Goal: Task Accomplishment & Management: Manage account settings

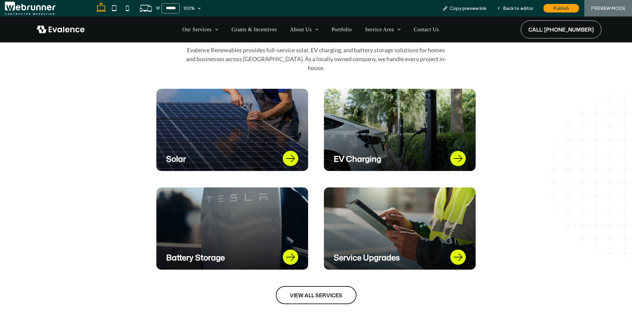
scroll to position [365, 0]
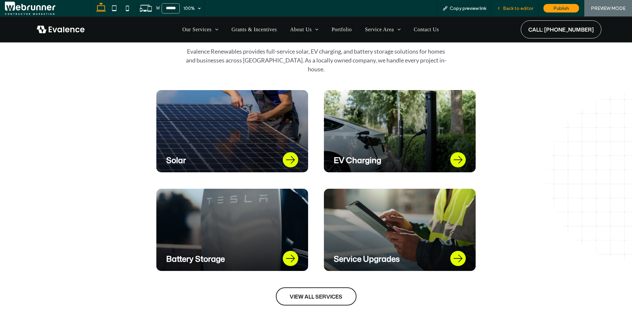
click at [503, 8] on div "Back to editor" at bounding box center [514, 9] width 47 height 6
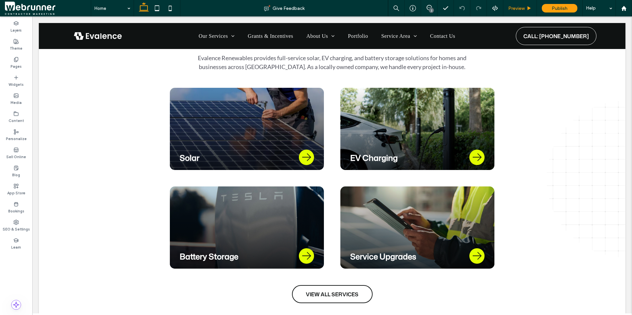
scroll to position [371, 0]
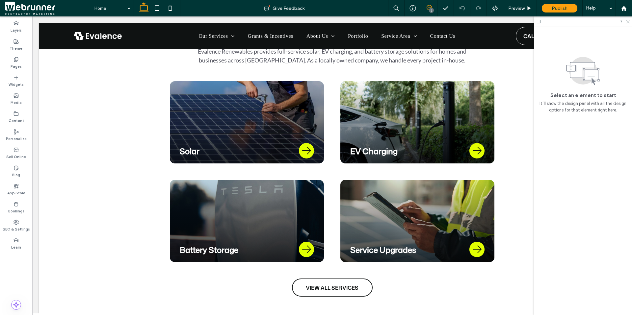
click at [425, 8] on span at bounding box center [429, 7] width 16 height 5
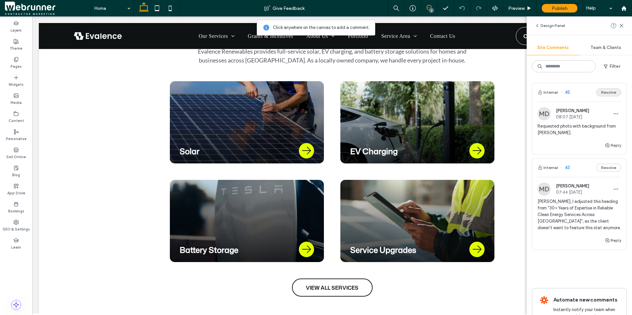
click at [608, 95] on button "Resolve" at bounding box center [608, 93] width 25 height 8
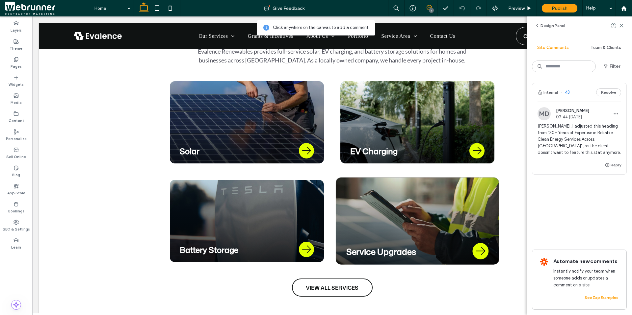
click at [415, 237] on div "Service Upgrades" at bounding box center [418, 221] width 164 height 87
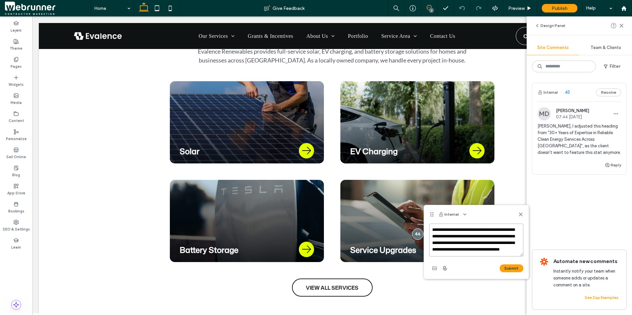
scroll to position [6, 0]
drag, startPoint x: 448, startPoint y: 228, endPoint x: 515, endPoint y: 259, distance: 74.1
click at [515, 259] on div "**********" at bounding box center [476, 249] width 94 height 50
paste textarea
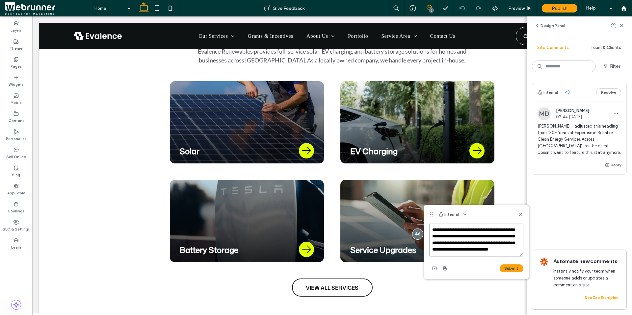
click at [447, 231] on textarea "**********" at bounding box center [476, 240] width 94 height 33
type textarea "**********"
click at [511, 266] on button "Submit" at bounding box center [512, 269] width 24 height 8
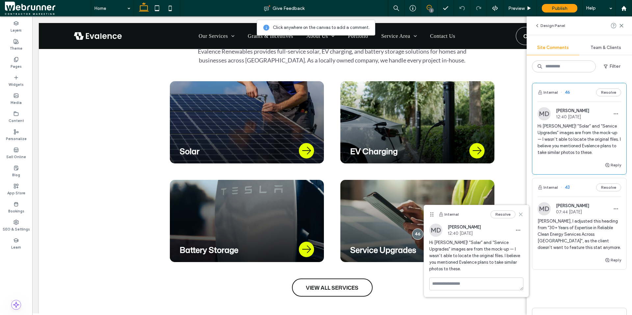
click at [520, 212] on icon at bounding box center [520, 214] width 5 height 5
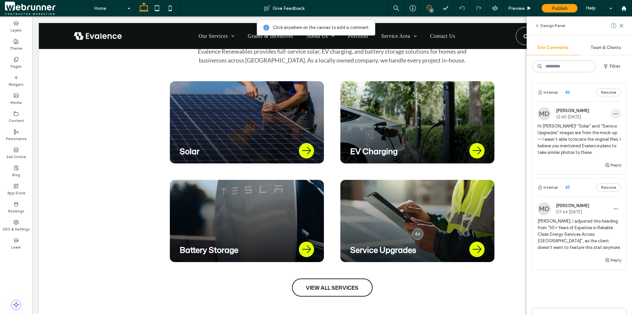
click at [613, 112] on icon "button" at bounding box center [615, 113] width 5 height 5
click at [590, 134] on div "Edit" at bounding box center [586, 131] width 59 height 13
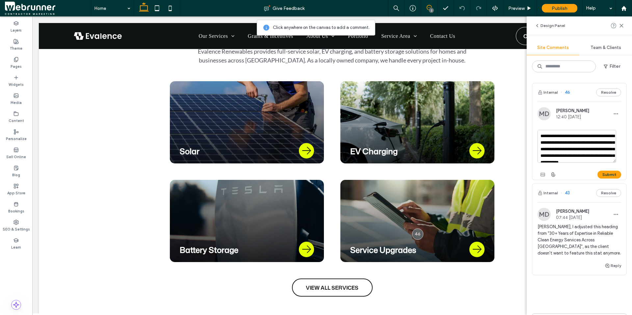
click at [563, 149] on textarea "**********" at bounding box center [576, 146] width 79 height 33
type textarea "**********"
click at [599, 171] on button "Submit" at bounding box center [609, 175] width 24 height 8
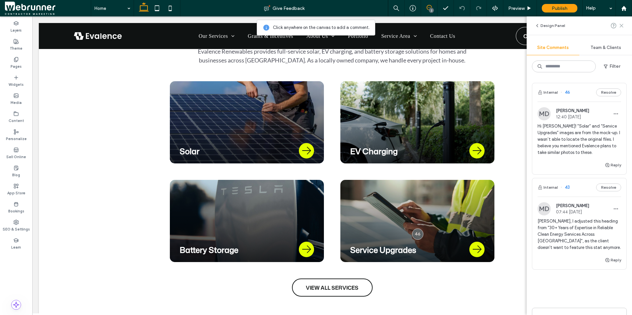
click at [619, 26] on icon at bounding box center [621, 25] width 5 height 5
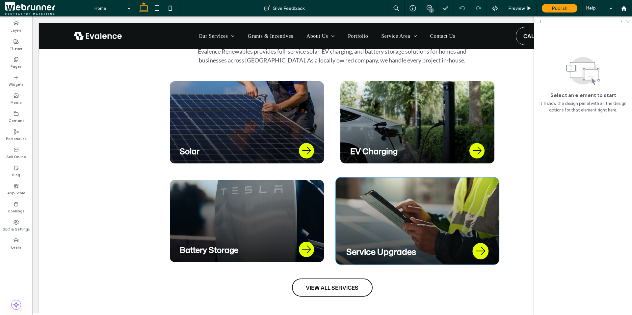
click at [481, 242] on div "Service Upgrades" at bounding box center [418, 221] width 164 height 87
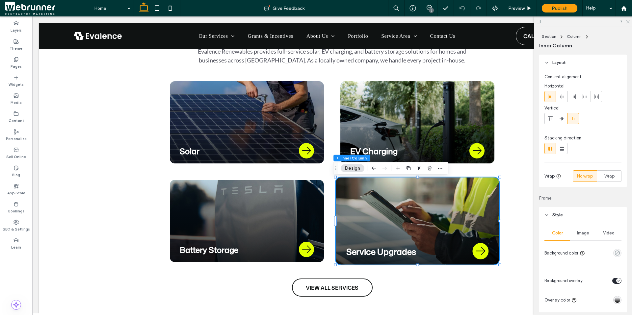
click at [477, 234] on div "Service Upgrades" at bounding box center [418, 221] width 164 height 87
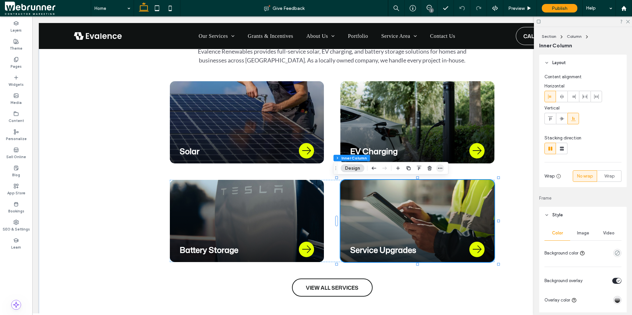
click at [437, 170] on span "button" at bounding box center [440, 169] width 8 height 8
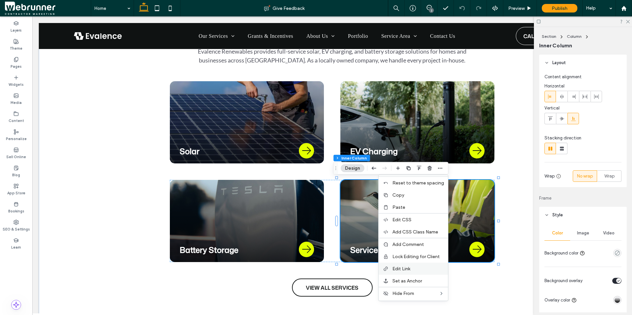
click at [431, 267] on label "Edit Link" at bounding box center [418, 269] width 52 height 6
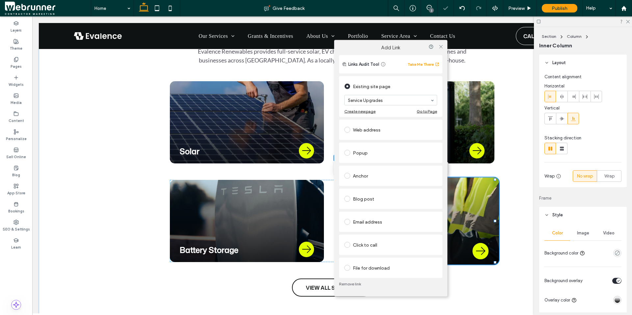
click at [463, 185] on div "Service Upgrades" at bounding box center [418, 221] width 164 height 87
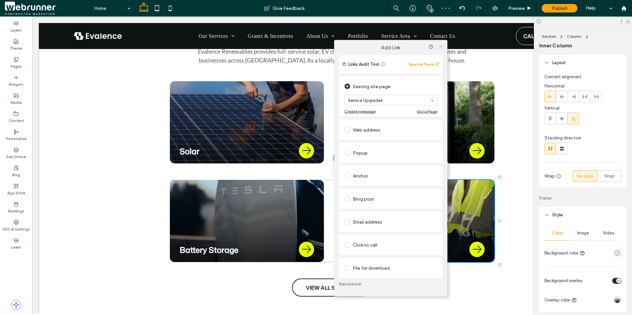
click at [441, 45] on icon at bounding box center [440, 46] width 5 height 5
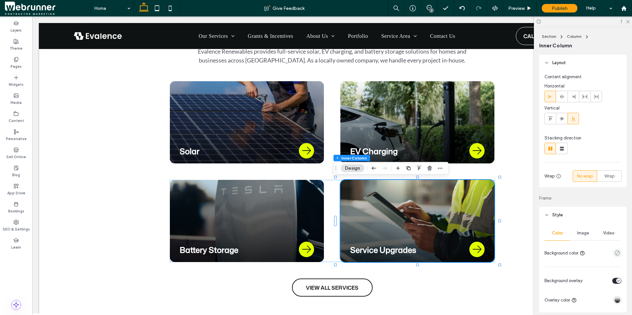
click at [579, 228] on div "Image" at bounding box center [583, 233] width 26 height 14
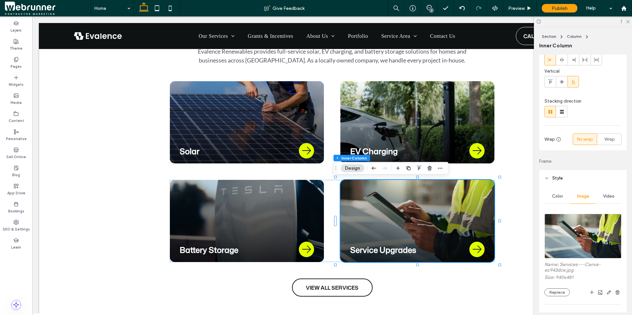
scroll to position [39, 0]
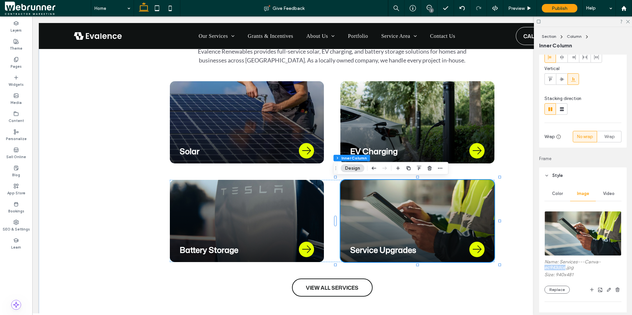
drag, startPoint x: 544, startPoint y: 269, endPoint x: 565, endPoint y: 267, distance: 21.5
click at [433, 12] on div "2" at bounding box center [431, 10] width 5 height 5
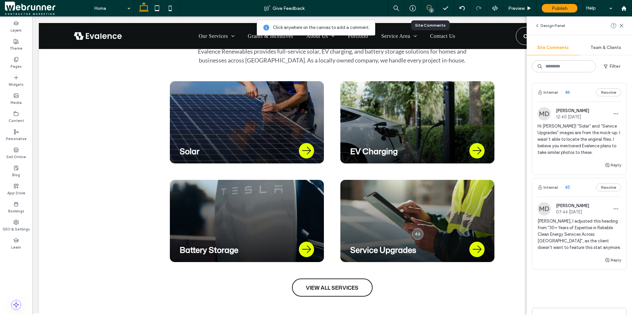
click at [572, 139] on span "Hi [PERSON_NAME]! "Solar” and “Service Upgrades” images are from the mock-up. I…" at bounding box center [579, 139] width 84 height 33
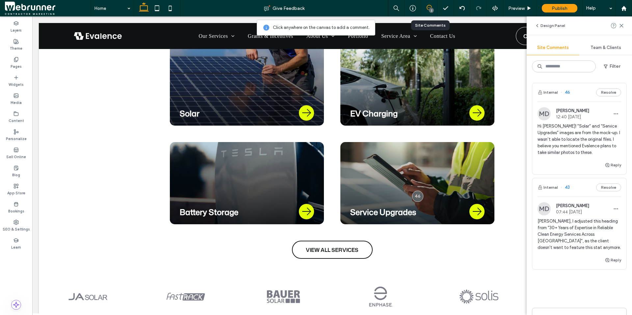
scroll to position [415, 0]
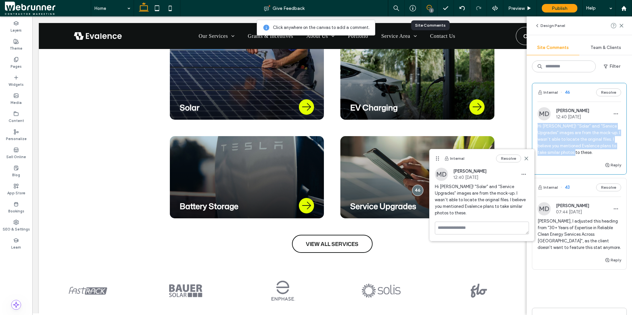
drag, startPoint x: 538, startPoint y: 126, endPoint x: 588, endPoint y: 153, distance: 57.0
click at [588, 153] on span "Hi [PERSON_NAME]! "Solar” and “Service Upgrades” images are from the mock-up. I…" at bounding box center [579, 139] width 84 height 33
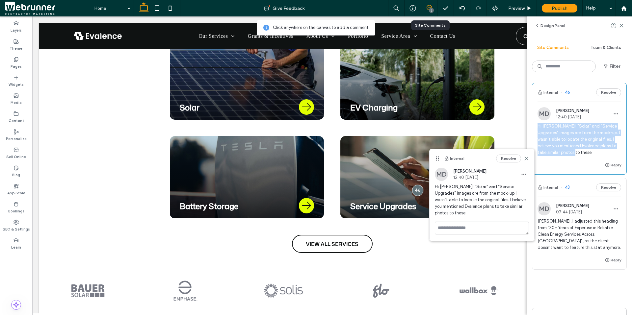
copy span "Hi [PERSON_NAME]! "Solar” and “Service Upgrades” images are from the mock-up. I…"
click at [614, 114] on use "button" at bounding box center [616, 114] width 4 height 1
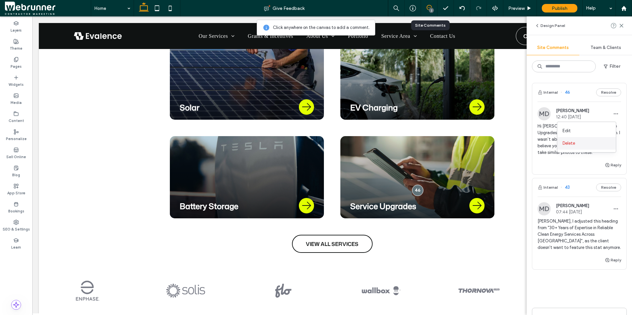
click at [583, 146] on div "Delete" at bounding box center [586, 143] width 59 height 13
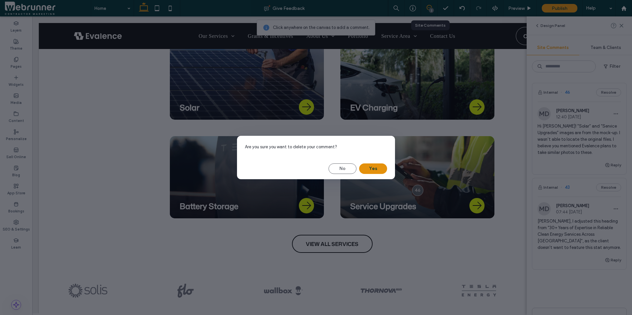
click at [371, 164] on button "Yes" at bounding box center [373, 169] width 28 height 11
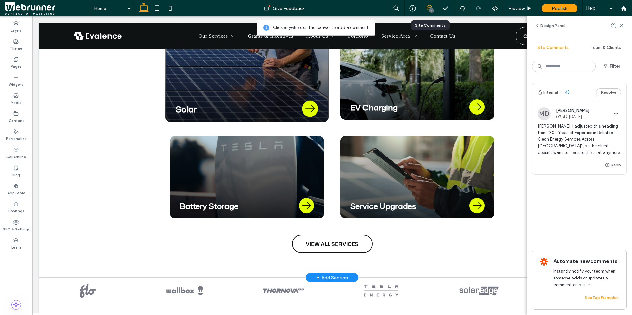
click at [278, 87] on div "Solar" at bounding box center [247, 78] width 164 height 87
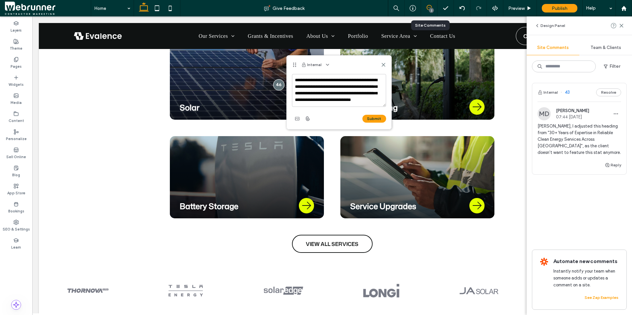
scroll to position [0, 0]
drag, startPoint x: 323, startPoint y: 79, endPoint x: 377, endPoint y: 80, distance: 54.0
click at [377, 80] on textarea "**********" at bounding box center [339, 90] width 94 height 33
type textarea "**********"
click at [378, 120] on button "Submit" at bounding box center [374, 119] width 24 height 8
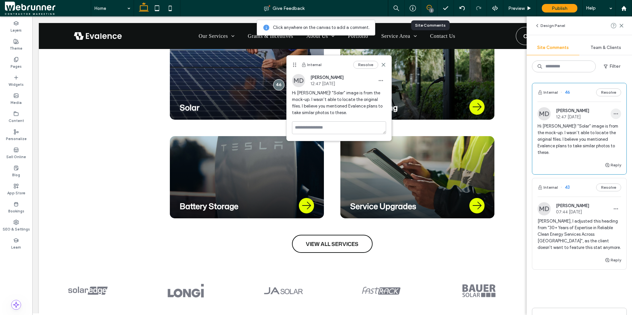
click at [610, 114] on span "button" at bounding box center [615, 114] width 11 height 11
click at [583, 127] on div "Edit" at bounding box center [586, 131] width 59 height 13
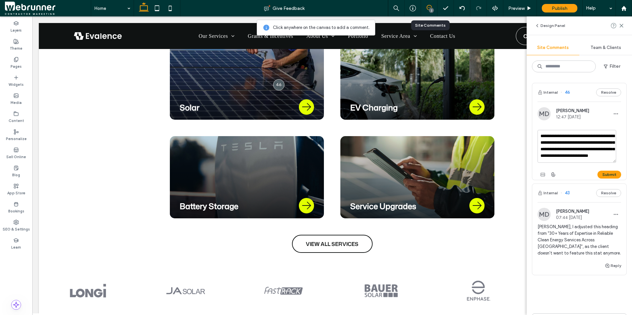
scroll to position [6, 0]
click at [549, 156] on textarea "**********" at bounding box center [576, 146] width 79 height 33
drag, startPoint x: 578, startPoint y: 157, endPoint x: 609, endPoint y: 155, distance: 31.3
click at [609, 156] on textarea "**********" at bounding box center [576, 146] width 79 height 33
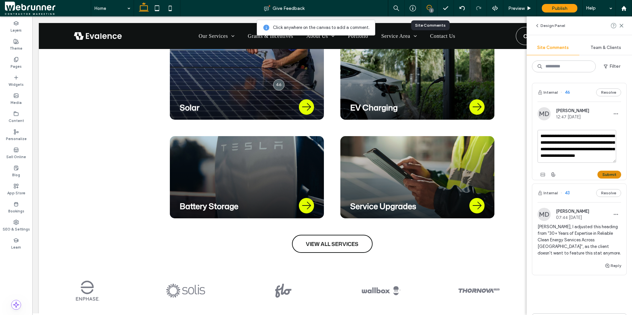
type textarea "**********"
click at [605, 175] on button "Submit" at bounding box center [609, 175] width 24 height 8
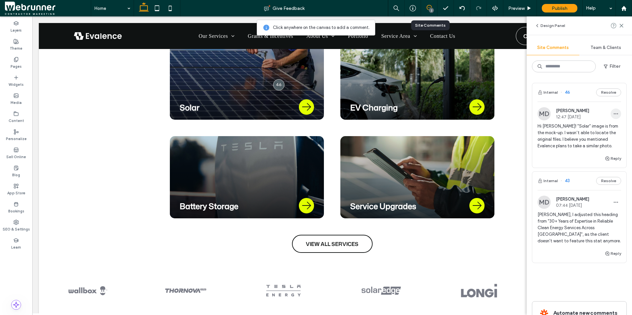
click at [614, 114] on use "button" at bounding box center [616, 114] width 4 height 1
click at [599, 127] on div "Edit" at bounding box center [586, 131] width 59 height 13
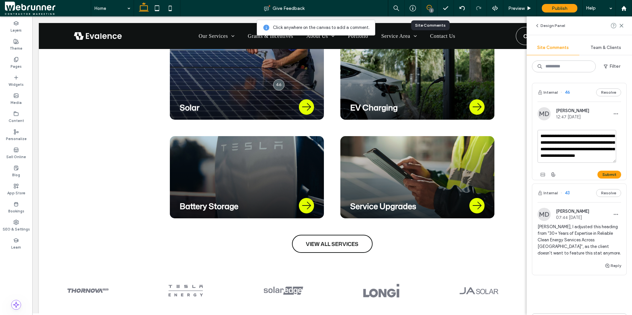
click at [584, 148] on textarea "**********" at bounding box center [576, 146] width 79 height 33
type textarea "**********"
click at [603, 177] on button "Submit" at bounding box center [609, 175] width 24 height 8
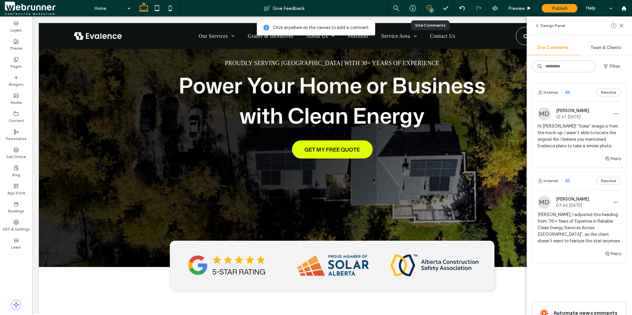
scroll to position [76, 0]
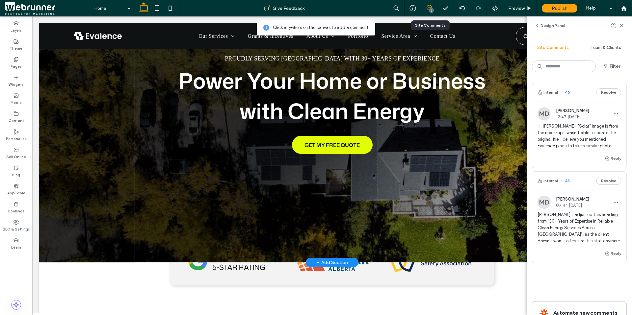
click at [454, 192] on div "Proudly Serving [GEOGRAPHIC_DATA] with 30+ years of experience Power Your Home …" at bounding box center [332, 105] width 395 height 316
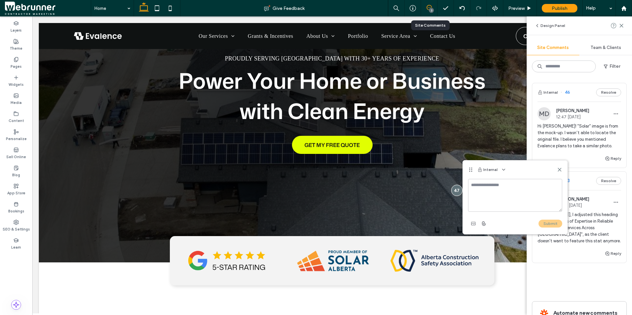
drag, startPoint x: 559, startPoint y: 168, endPoint x: 561, endPoint y: 163, distance: 5.6
click at [559, 169] on icon at bounding box center [559, 169] width 5 height 5
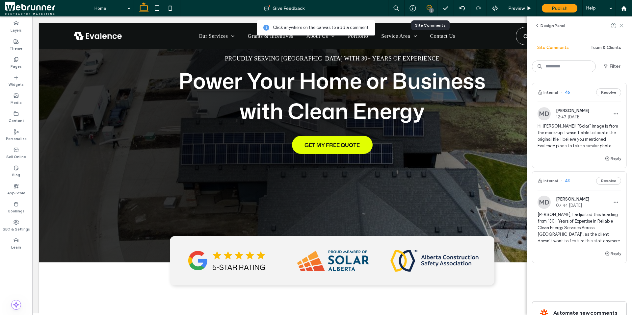
click at [621, 25] on icon at bounding box center [621, 25] width 5 height 5
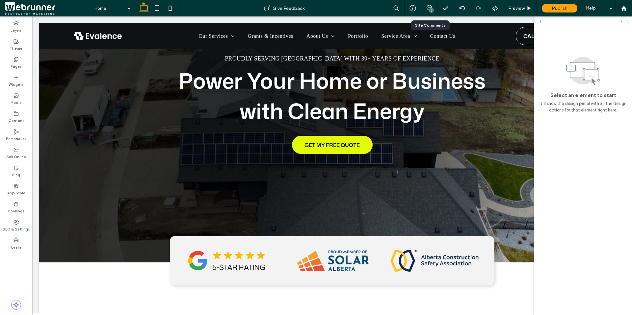
drag, startPoint x: 628, startPoint y: 20, endPoint x: 576, endPoint y: 15, distance: 51.9
click at [628, 20] on icon at bounding box center [627, 21] width 4 height 4
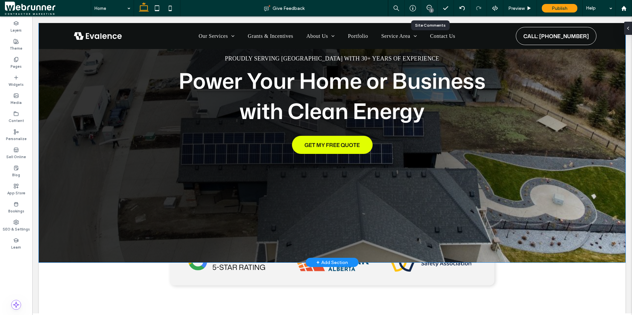
click at [508, 121] on div "Proudly Serving [GEOGRAPHIC_DATA] with 30+ years of experience Power Your Home …" at bounding box center [332, 105] width 395 height 316
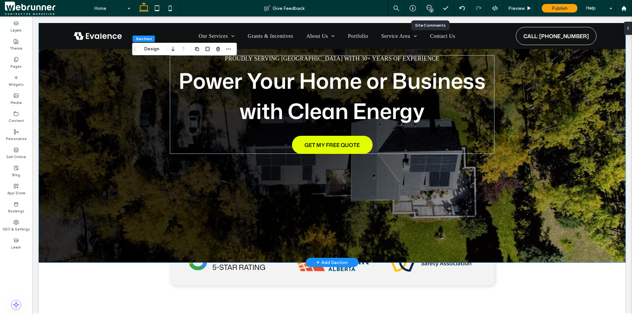
click at [593, 64] on div at bounding box center [332, 105] width 586 height 316
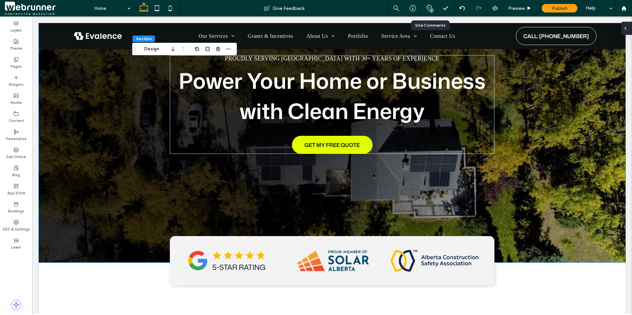
drag, startPoint x: 594, startPoint y: 12, endPoint x: 626, endPoint y: 28, distance: 35.9
click at [626, 28] on icon at bounding box center [625, 28] width 5 height 5
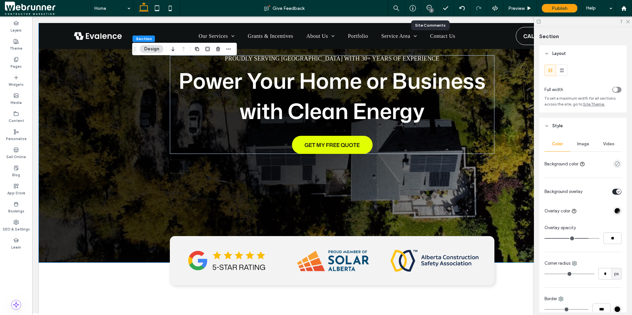
click at [584, 148] on div "Image" at bounding box center [583, 144] width 26 height 14
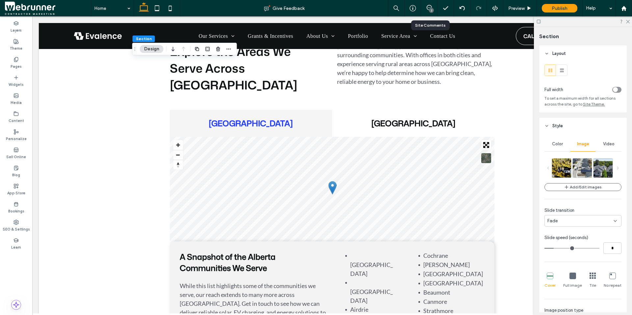
scroll to position [2635, 0]
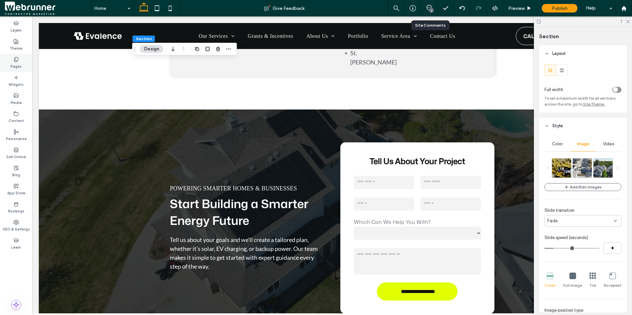
click at [16, 66] on label "Pages" at bounding box center [16, 65] width 11 height 7
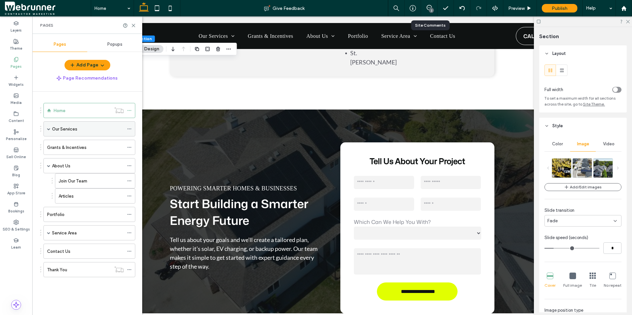
click at [71, 130] on label "Our Services" at bounding box center [64, 129] width 25 height 12
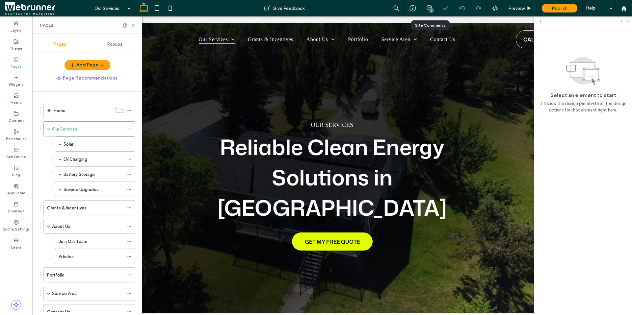
drag, startPoint x: 100, startPoint y: 10, endPoint x: 132, endPoint y: 26, distance: 35.9
click at [132, 26] on use at bounding box center [133, 25] width 3 height 3
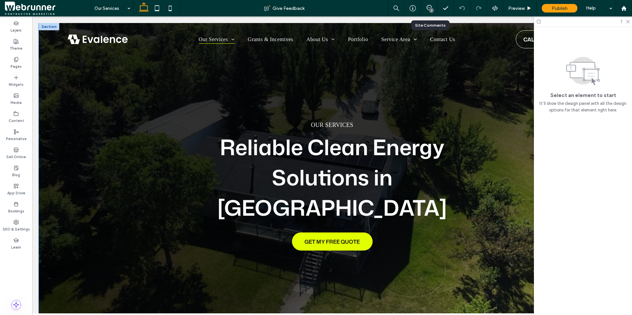
click at [502, 226] on div "OUR SERVICES Reliable Clean Energy Solutions in [GEOGRAPHIC_DATA] GET MY FREE Q…" at bounding box center [332, 186] width 395 height 326
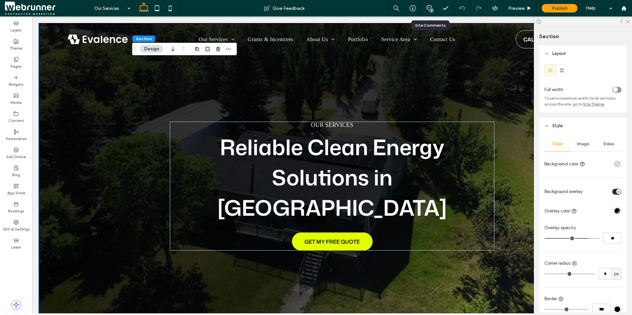
click at [514, 230] on div "OUR SERVICES Reliable Clean Energy Solutions in [GEOGRAPHIC_DATA] GET MY FREE Q…" at bounding box center [332, 186] width 395 height 326
click at [577, 144] on span "Image" at bounding box center [583, 143] width 12 height 5
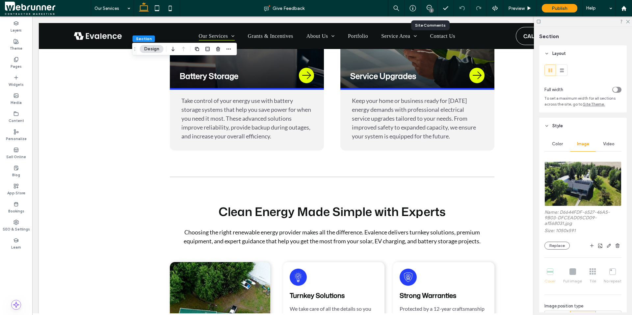
scroll to position [756, 0]
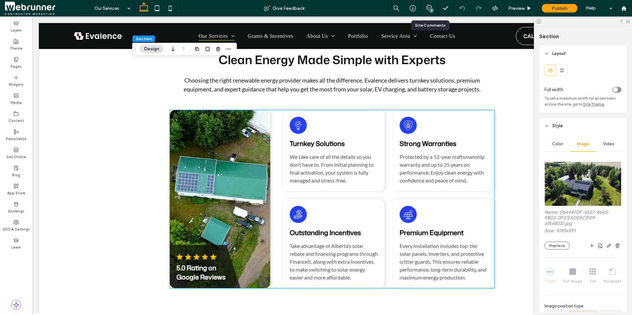
click at [244, 159] on div "5.0 Rating on Google Reviews" at bounding box center [220, 199] width 100 height 178
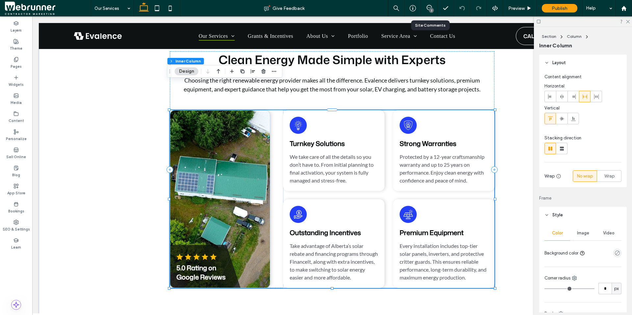
click at [244, 159] on div "5.0 Rating on Google Reviews" at bounding box center [220, 199] width 100 height 178
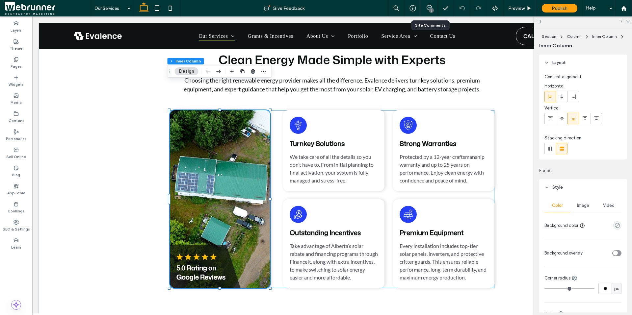
click at [244, 159] on div "5.0 Rating on Google Reviews" at bounding box center [220, 199] width 100 height 178
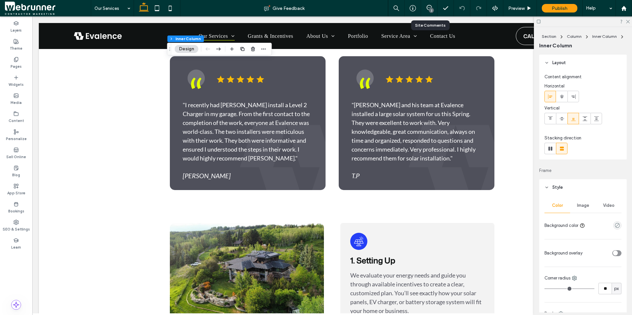
scroll to position [1136, 0]
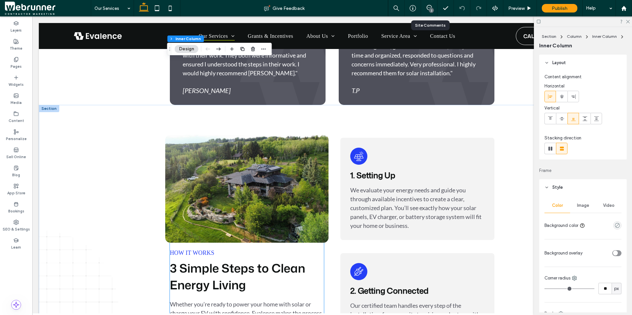
click at [194, 166] on img at bounding box center [247, 189] width 164 height 108
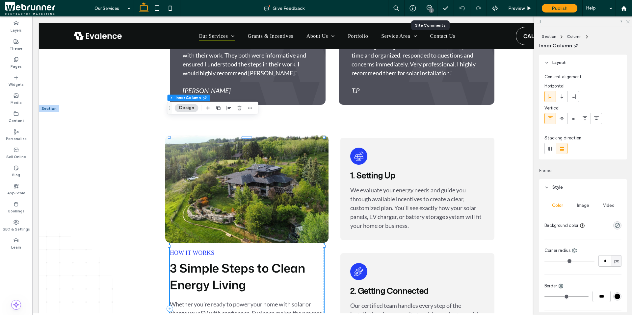
click at [194, 166] on img at bounding box center [247, 189] width 164 height 108
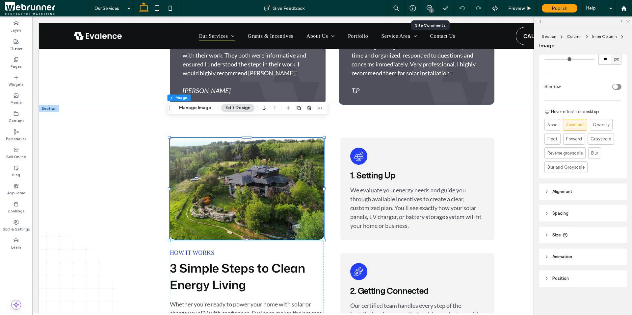
scroll to position [243, 0]
click at [549, 232] on icon at bounding box center [546, 234] width 5 height 5
click at [548, 214] on icon at bounding box center [546, 213] width 5 height 5
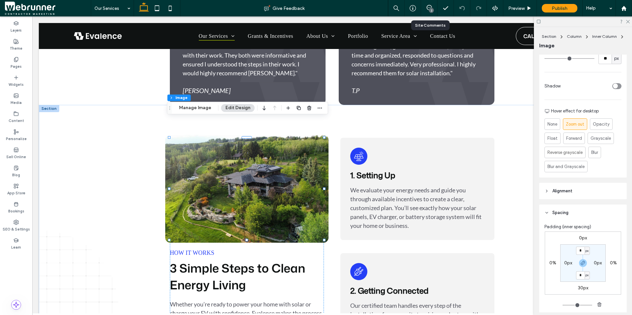
click at [263, 169] on img at bounding box center [247, 189] width 164 height 108
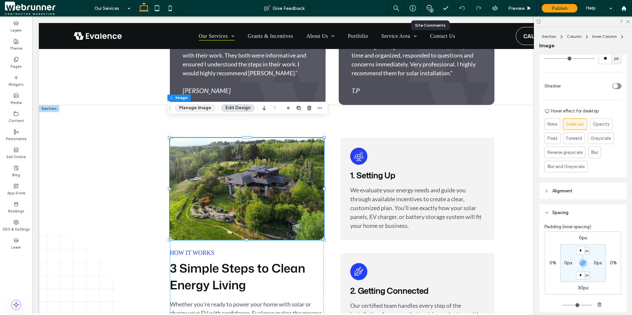
click at [206, 111] on button "Manage Image" at bounding box center [195, 108] width 41 height 8
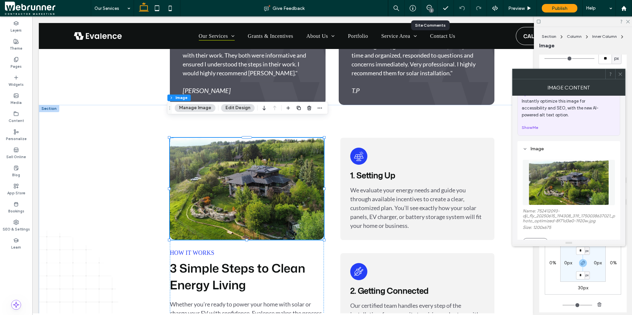
scroll to position [24, 0]
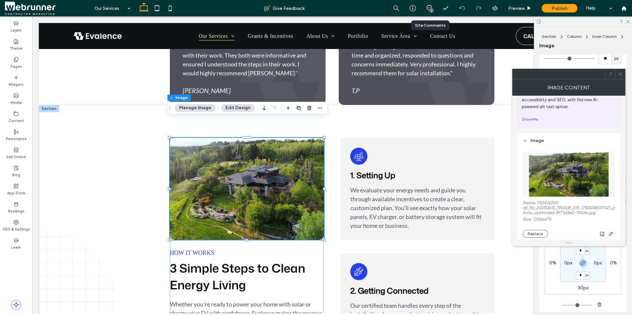
click at [508, 258] on div "How It Works 3 Simple Steps to Clean Energy Living Whether you’re ready to powe…" at bounding box center [332, 309] width 395 height 408
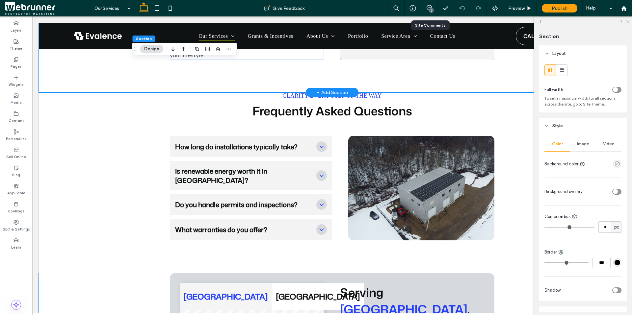
scroll to position [1564, 0]
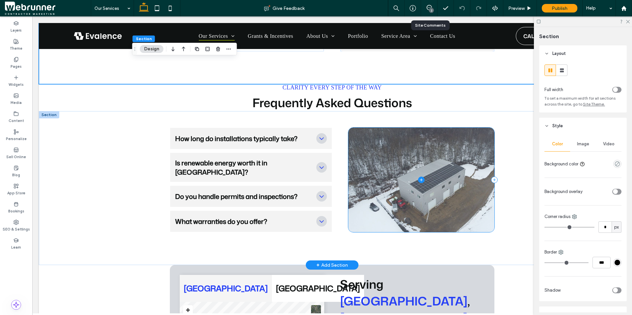
click at [464, 198] on span at bounding box center [421, 180] width 146 height 105
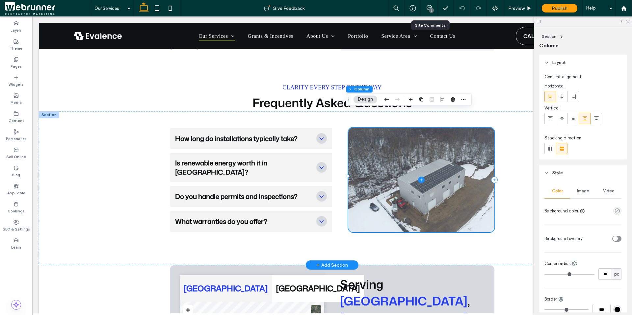
click at [464, 198] on span at bounding box center [421, 180] width 146 height 105
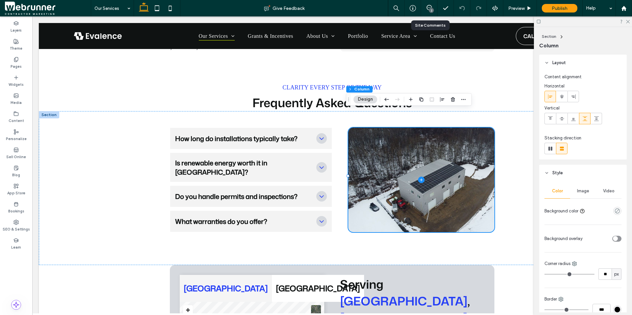
click at [587, 193] on div "Image" at bounding box center [583, 191] width 26 height 14
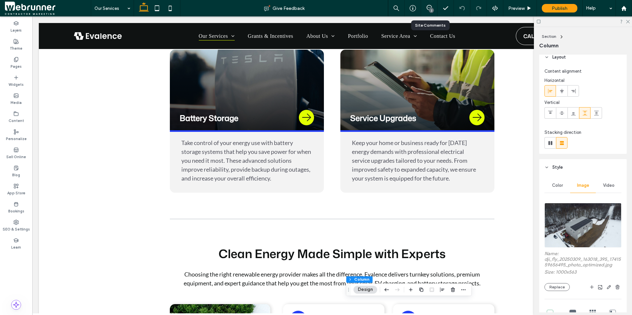
scroll to position [561, 0]
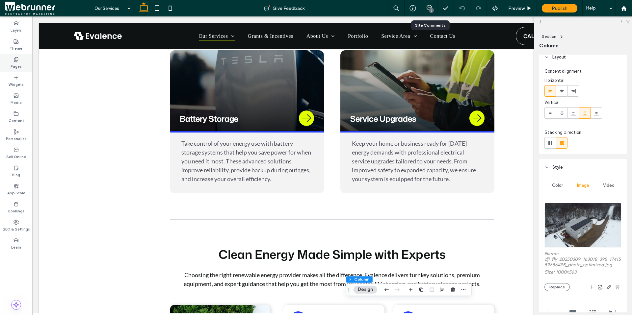
click at [16, 62] on icon at bounding box center [15, 59] width 5 height 5
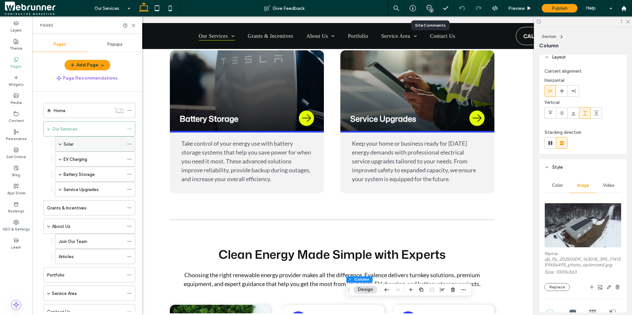
click at [76, 144] on div "Solar" at bounding box center [94, 144] width 60 height 7
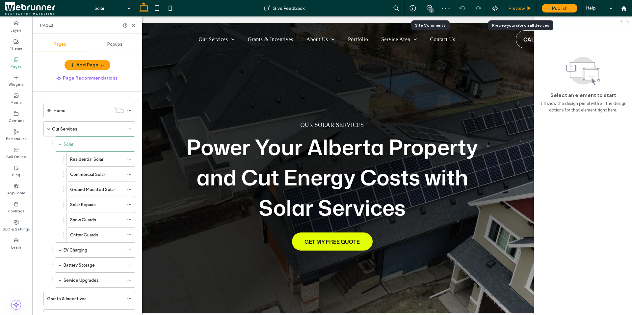
click at [530, 9] on icon at bounding box center [528, 8] width 5 height 5
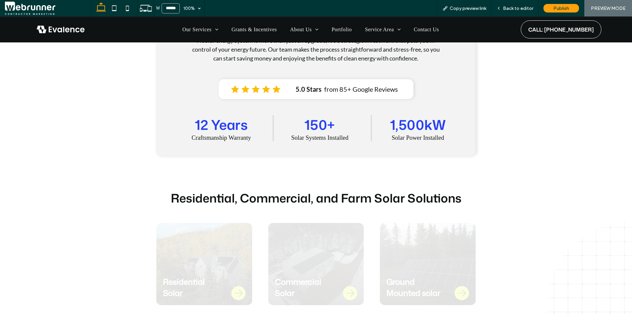
scroll to position [483, 0]
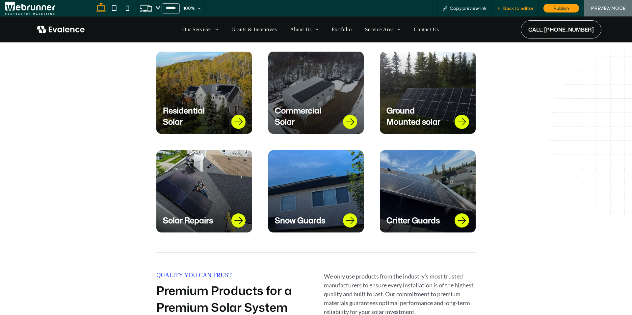
click at [511, 9] on span "Back to editor" at bounding box center [518, 9] width 30 height 6
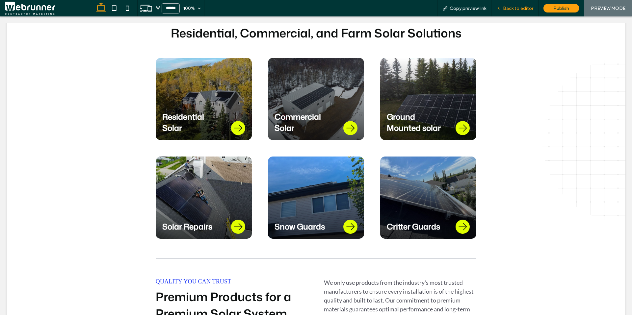
scroll to position [489, 0]
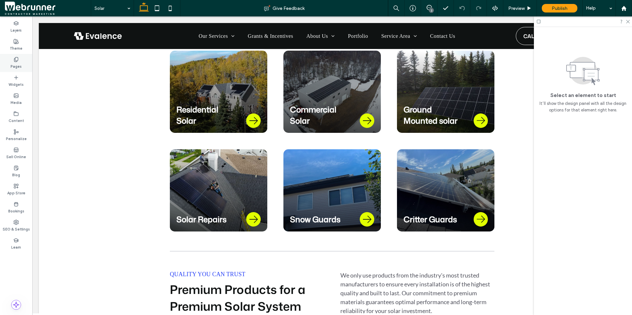
click at [15, 63] on label "Pages" at bounding box center [16, 65] width 11 height 7
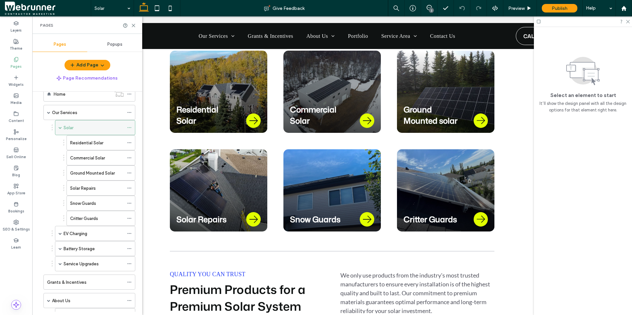
scroll to position [8, 0]
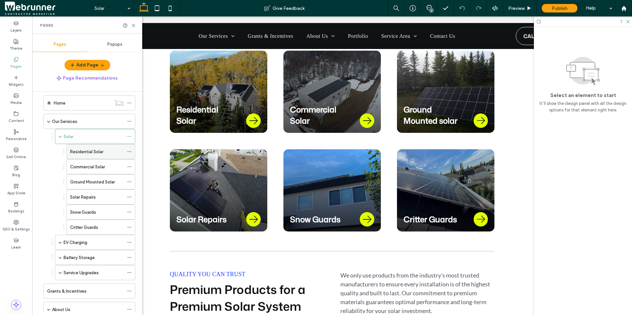
click at [85, 152] on label "Residential Solar" at bounding box center [86, 152] width 33 height 12
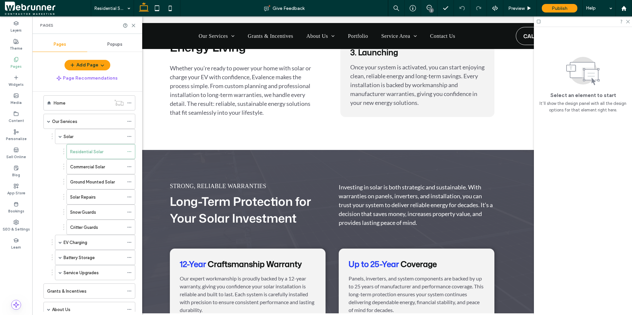
scroll to position [1756, 0]
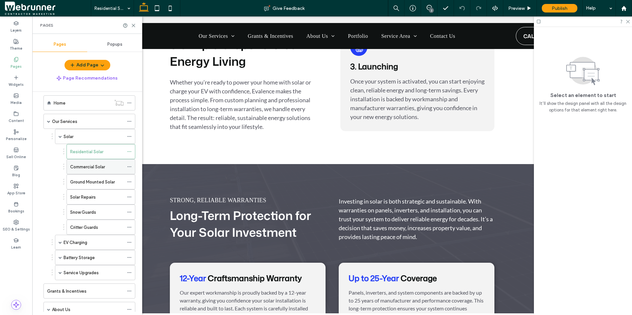
click at [104, 169] on label "Commercial Solar" at bounding box center [87, 167] width 35 height 12
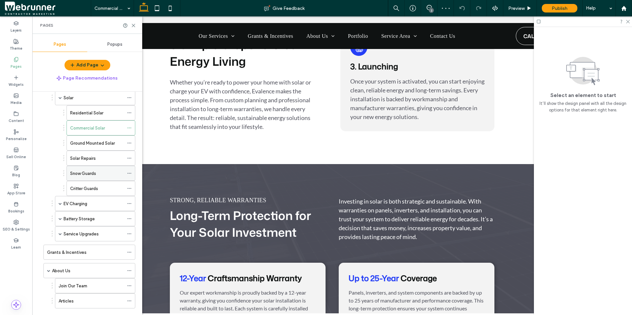
scroll to position [49, 0]
